Goal: Navigation & Orientation: Find specific page/section

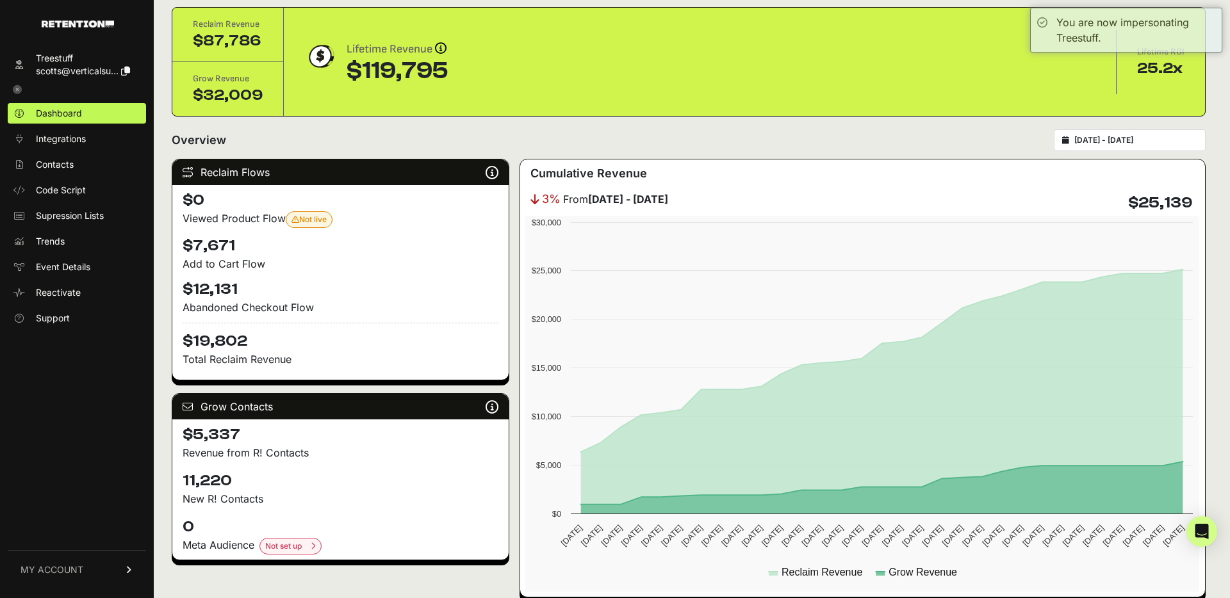
scroll to position [45, 0]
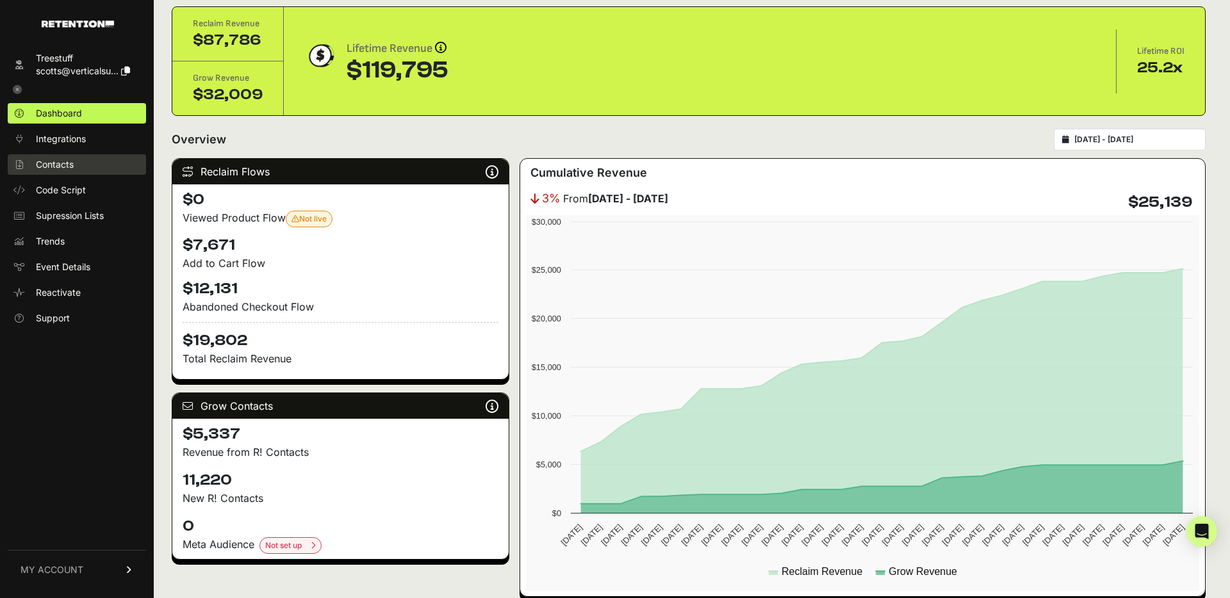
click at [80, 172] on link "Contacts" at bounding box center [77, 164] width 138 height 21
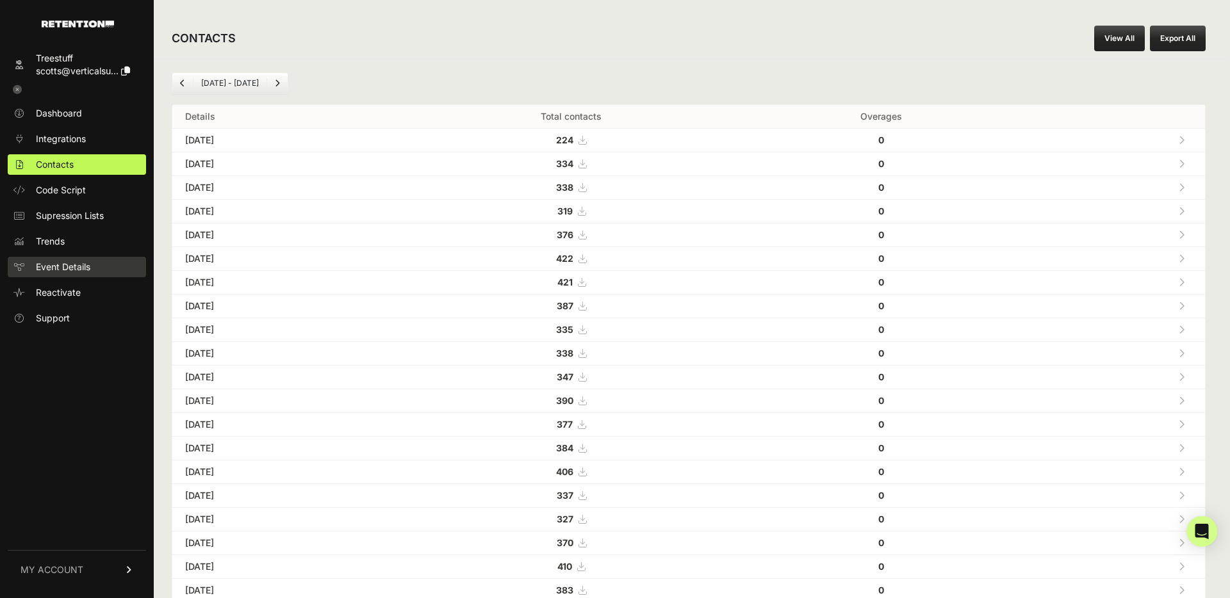
click at [68, 268] on span "Event Details" at bounding box center [63, 267] width 54 height 13
click at [81, 272] on span "Event Details" at bounding box center [63, 267] width 54 height 13
click at [90, 113] on link "Dashboard" at bounding box center [77, 113] width 138 height 21
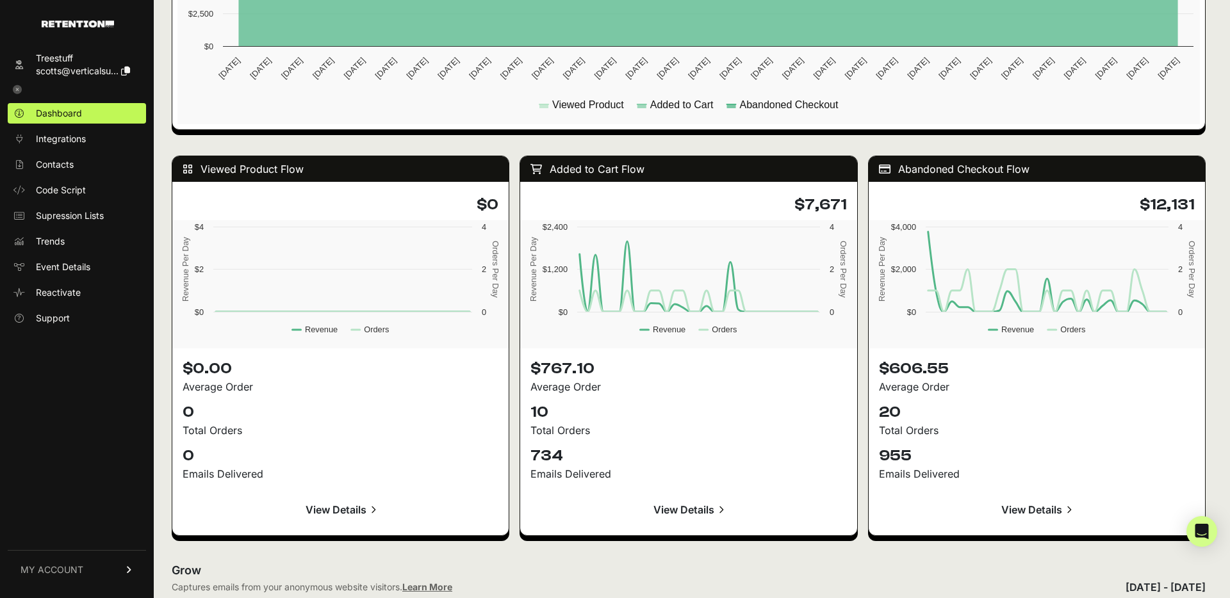
scroll to position [1021, 0]
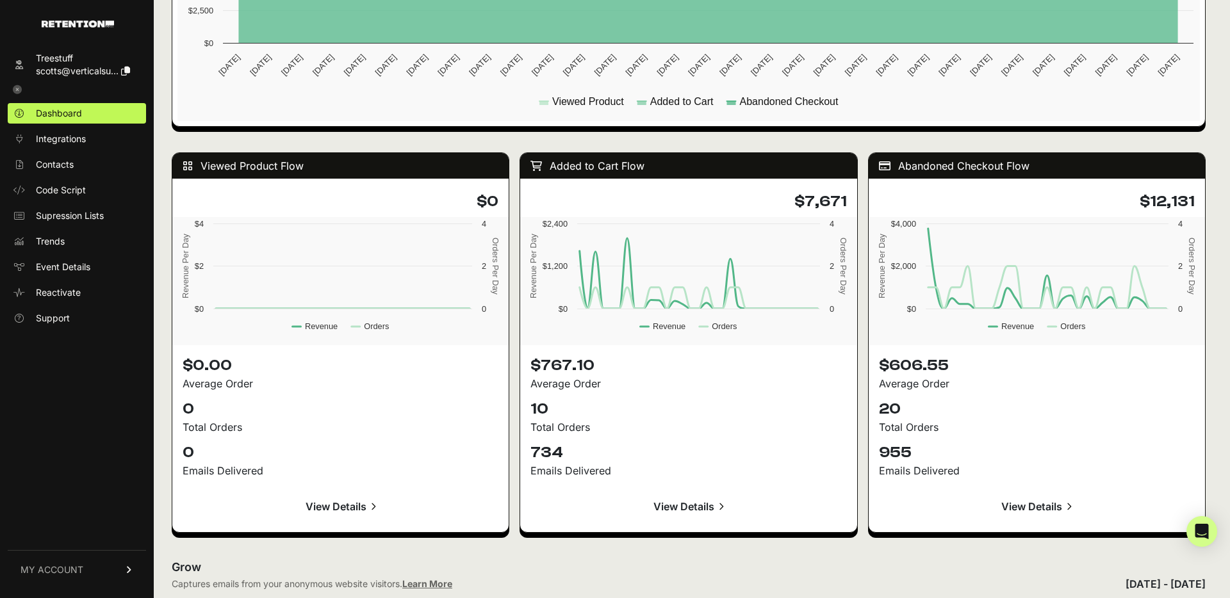
click at [1028, 507] on link "View Details" at bounding box center [1037, 506] width 316 height 31
click at [1020, 509] on link "View Details" at bounding box center [1037, 506] width 316 height 31
